Goal: Information Seeking & Learning: Learn about a topic

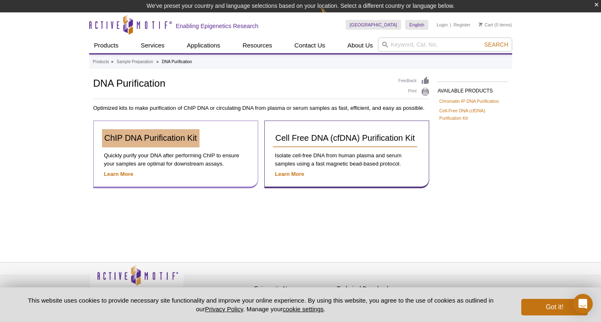
click at [151, 142] on span "ChIP DNA Purification Kit" at bounding box center [151, 137] width 93 height 9
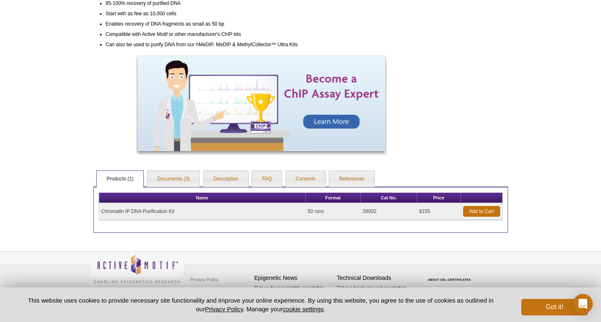
scroll to position [264, 0]
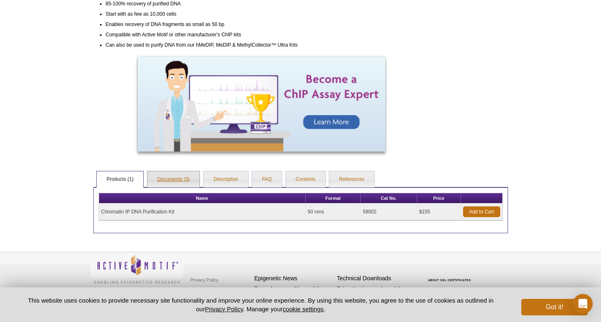
click at [186, 179] on link "Documents (3)" at bounding box center [174, 179] width 52 height 17
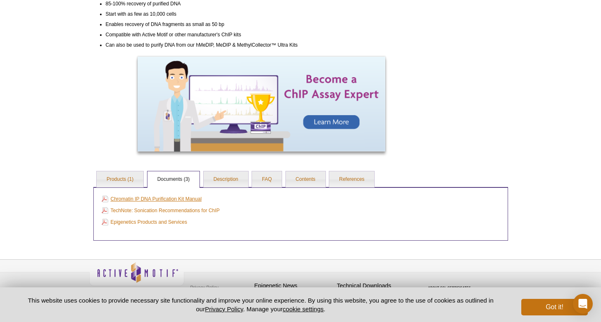
click at [185, 195] on link "Chromatin IP DNA Purification Kit Manual" at bounding box center [152, 199] width 100 height 9
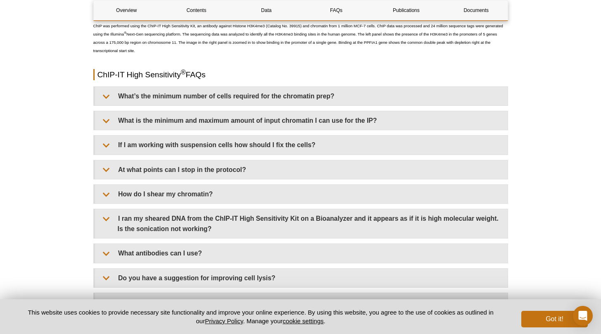
scroll to position [2361, 0]
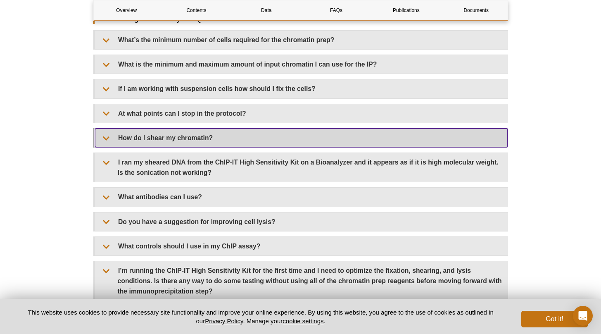
click at [308, 138] on summary "How do I shear my chromatin?" at bounding box center [301, 138] width 413 height 19
